Goal: Transaction & Acquisition: Purchase product/service

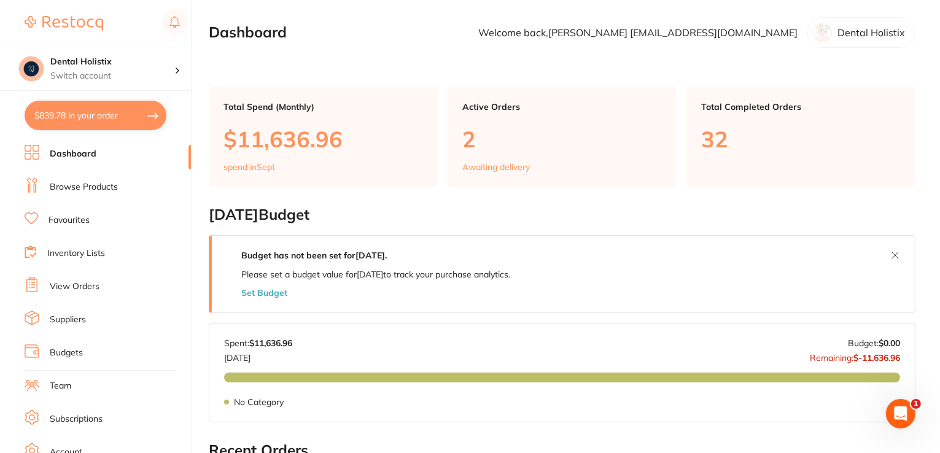
click at [86, 185] on link "Browse Products" at bounding box center [84, 187] width 68 height 12
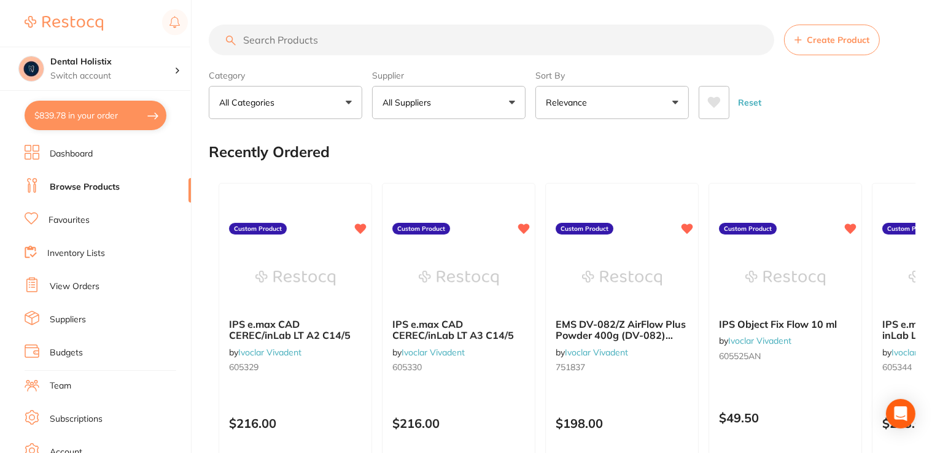
click at [271, 39] on input "search" at bounding box center [491, 40] width 565 height 31
paste input "Scope Baseline Overcoat Safety Glasses"
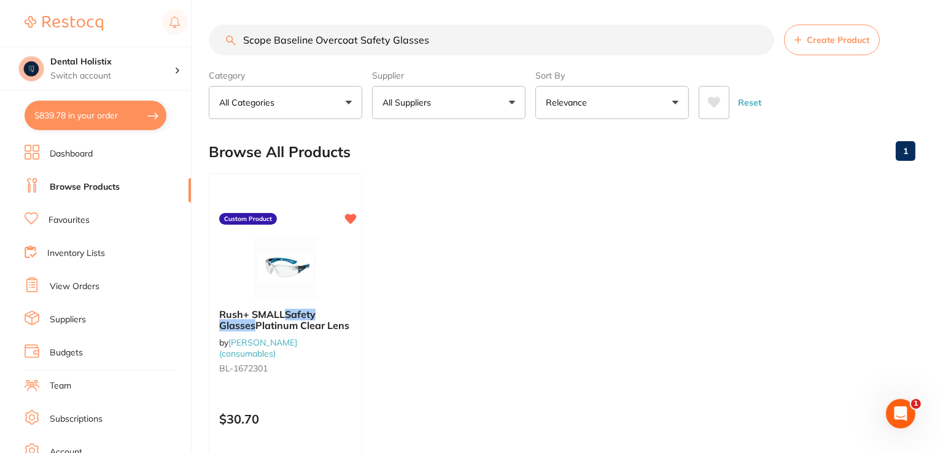
drag, startPoint x: 389, startPoint y: 33, endPoint x: 204, endPoint y: 33, distance: 185.4
click at [178, 33] on div "$839.78 Dental Holistix Switch account Dental Holistix $839.78 in your order Da…" at bounding box center [470, 226] width 940 height 453
paste input "[PERSON_NAME] OTG cover specs Smoke Lens Blue/Black Frame"
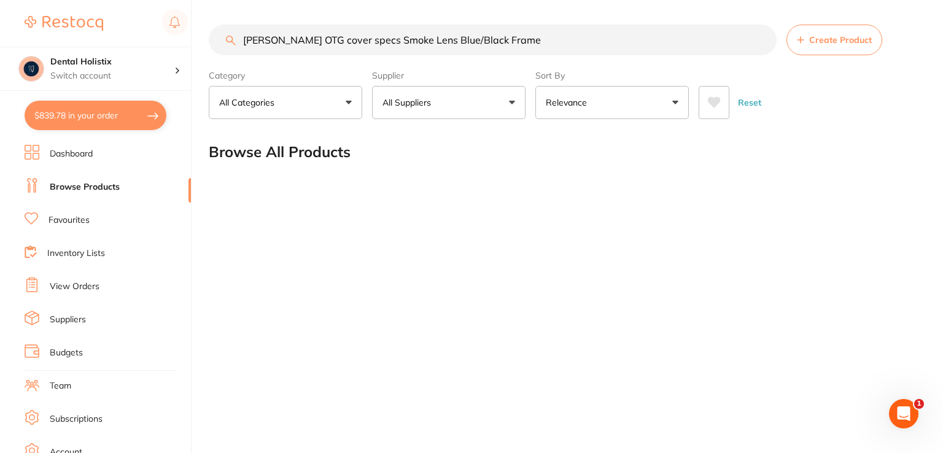
type input "[PERSON_NAME] OTG cover specs Smoke Lens Blue/Black Frame"
